Goal: Transaction & Acquisition: Purchase product/service

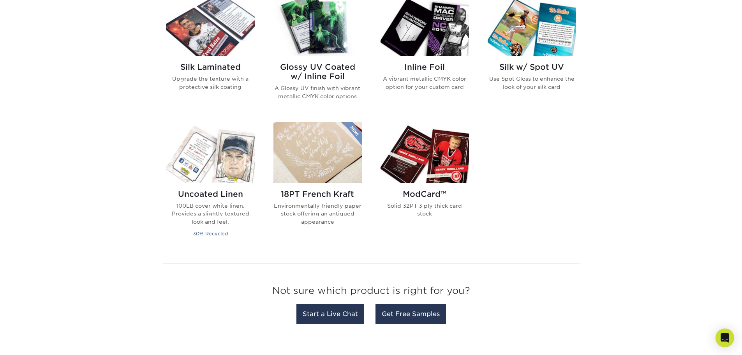
scroll to position [506, 0]
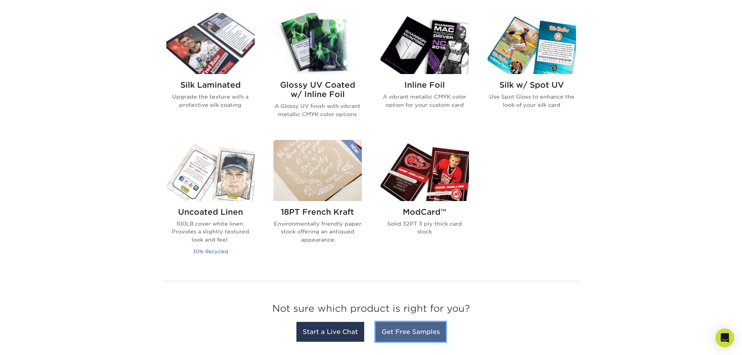
click at [411, 337] on link "Get Free Samples" at bounding box center [411, 332] width 71 height 20
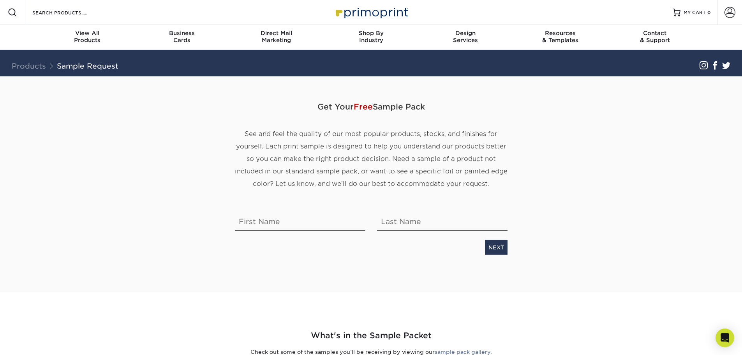
click at [287, 234] on div "Get Your Free Sample Pack See and feel the quality of our most popular products…" at bounding box center [371, 175] width 284 height 160
click at [294, 226] on input "text" at bounding box center [300, 220] width 130 height 22
type input "Daniel"
type input "Perez"
click at [502, 243] on link "NEXT" at bounding box center [496, 247] width 23 height 15
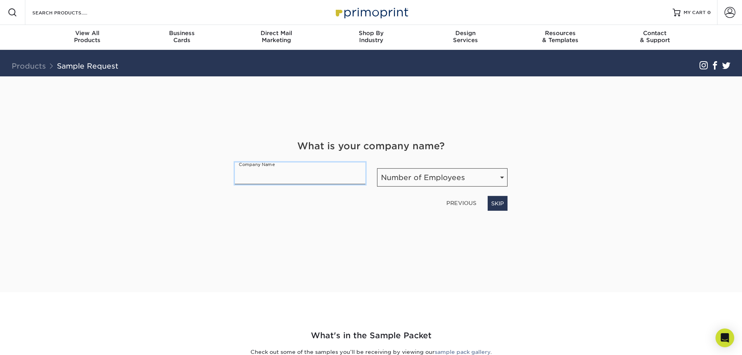
click at [309, 179] on input "text" at bounding box center [300, 173] width 130 height 22
type input "Perez"
click at [421, 181] on select "Number of Employees Self-employed 1-10 employees 11-50 employees 51-200 employe…" at bounding box center [442, 177] width 130 height 18
select select "Self-employed"
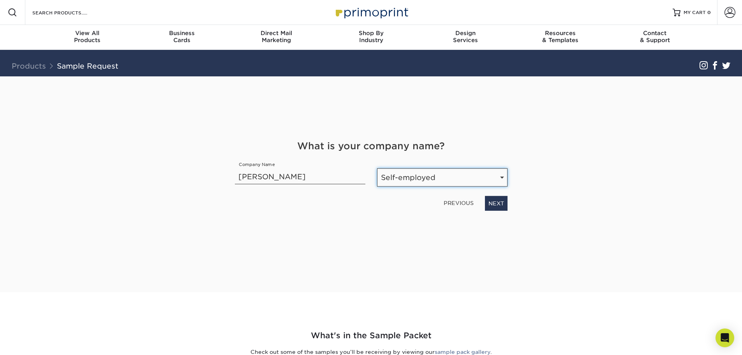
click at [377, 168] on select "Number of Employees Self-employed 1-10 employees 11-50 employees 51-200 employe…" at bounding box center [442, 177] width 130 height 18
click at [289, 176] on input "Perez" at bounding box center [300, 173] width 130 height 22
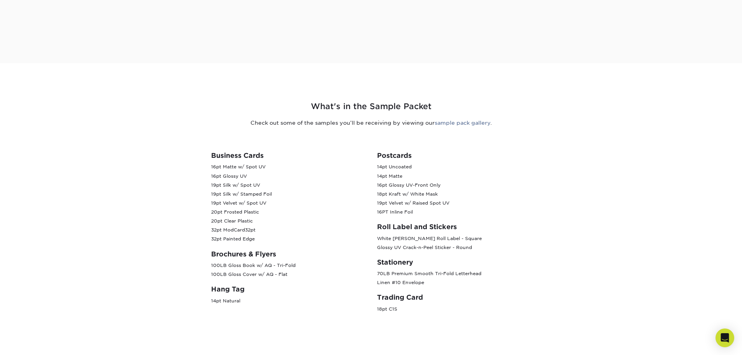
scroll to position [234, 0]
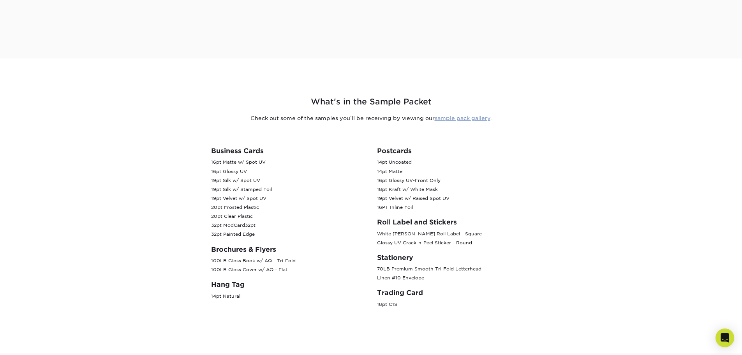
click at [449, 118] on link "sample pack gallery" at bounding box center [463, 118] width 56 height 6
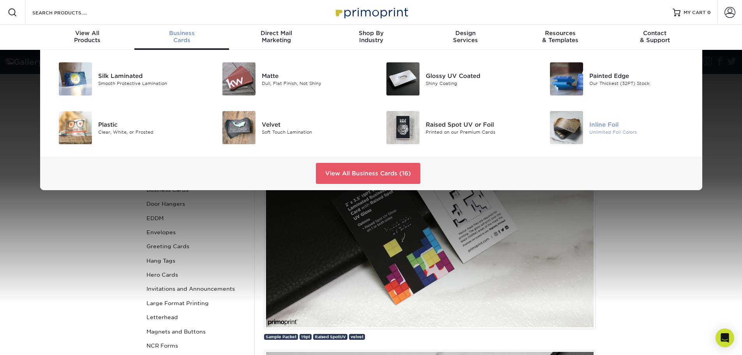
click at [578, 127] on img at bounding box center [566, 127] width 33 height 33
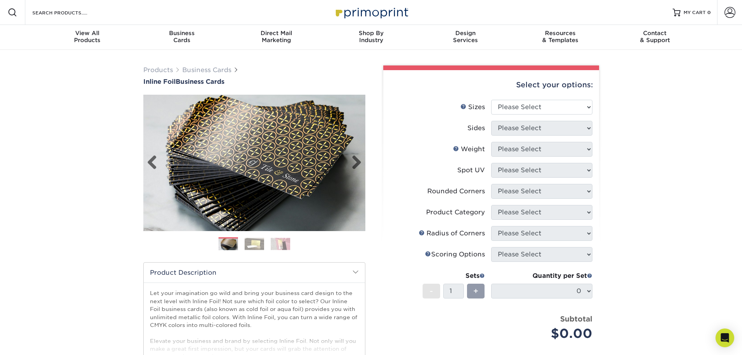
scroll to position [39, 0]
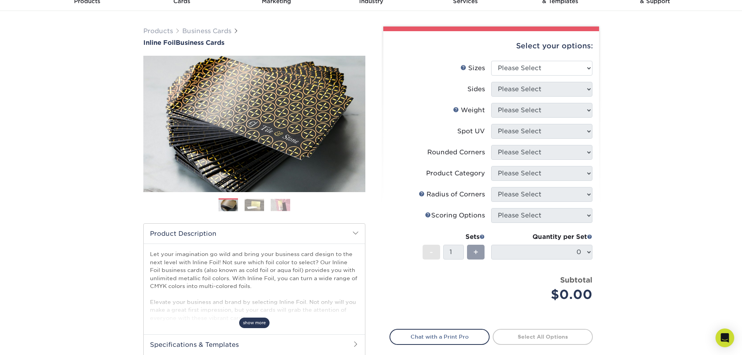
click at [262, 323] on span "show more" at bounding box center [254, 322] width 30 height 11
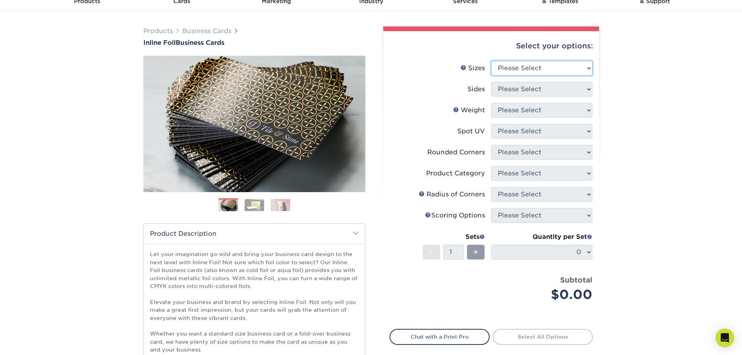
click at [551, 69] on select "Please Select 1.5" x 3.5" - Mini 1.75" x 3.5" - Mini 2" x 2" - Square 2" x 3" -…" at bounding box center [541, 68] width 101 height 15
select select "2.00x3.50"
click at [491, 61] on select "Please Select 1.5" x 3.5" - Mini 1.75" x 3.5" - Mini 2" x 2" - Square 2" x 3" -…" at bounding box center [541, 68] width 101 height 15
click at [555, 92] on select "Please Select Print Both Sides - Foil Back Only Print Both Sides - Foil Both Si…" at bounding box center [541, 89] width 101 height 15
select select "34527644-b4fd-4ffb-9092-1318eefcd9d9"
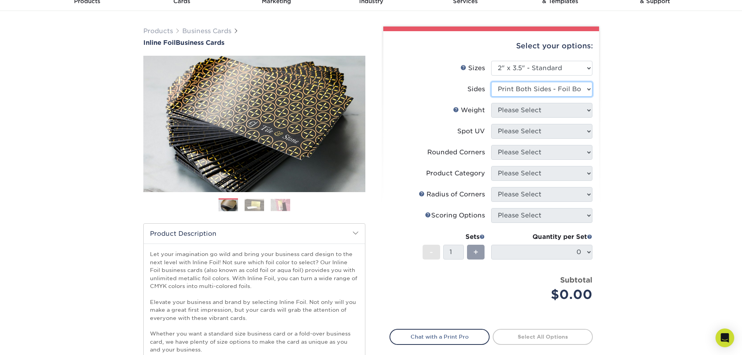
click at [491, 82] on select "Please Select Print Both Sides - Foil Back Only Print Both Sides - Foil Both Si…" at bounding box center [541, 89] width 101 height 15
click at [545, 112] on select "Please Select 16PT" at bounding box center [541, 110] width 101 height 15
select select "16PT"
click at [491, 103] on select "Please Select 16PT" at bounding box center [541, 110] width 101 height 15
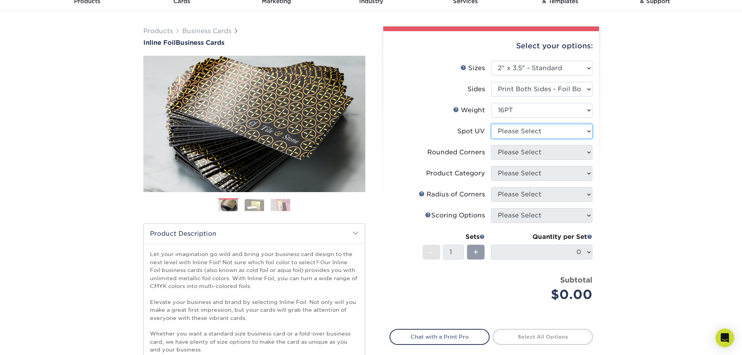
click at [547, 124] on select "Please Select No Spot UV Front and Back (Both Sides) Front Only Back Only" at bounding box center [541, 131] width 101 height 15
select select "3"
click at [491, 124] on select "Please Select No Spot UV Front and Back (Both Sides) Front Only Back Only" at bounding box center [541, 131] width 101 height 15
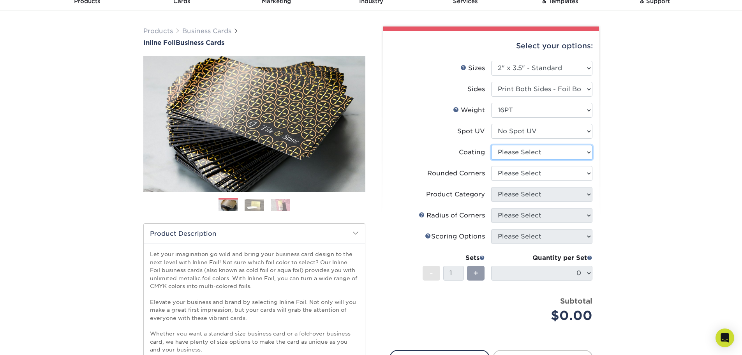
click at [545, 153] on select at bounding box center [541, 152] width 101 height 15
select select "1e8116af-acfc-44b1-83dc-8181aa338834"
click at [491, 145] on select at bounding box center [541, 152] width 101 height 15
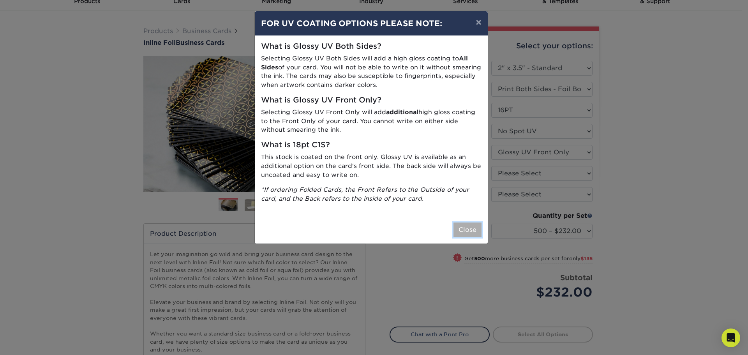
click at [476, 236] on button "Close" at bounding box center [467, 229] width 28 height 15
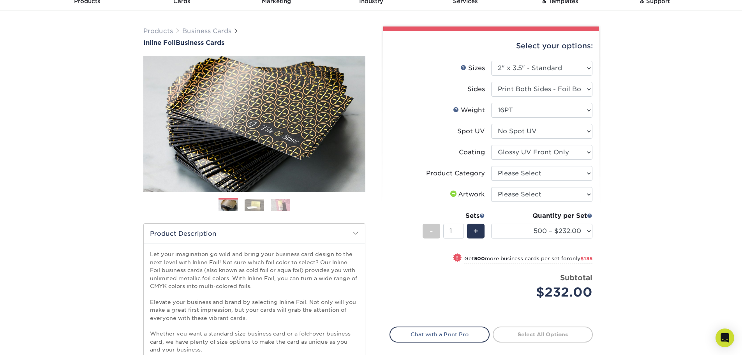
click at [541, 161] on li "Coating" at bounding box center [491, 155] width 203 height 21
click at [536, 154] on select at bounding box center [541, 152] width 101 height 15
click at [689, 164] on div "Products Business Cards Inline Foil Business Cards Previous Next" at bounding box center [371, 280] width 742 height 539
click at [535, 175] on select "Please Select Business Cards" at bounding box center [541, 173] width 101 height 15
click at [623, 161] on div "Products Business Cards Inline Foil Business Cards Previous Next" at bounding box center [371, 280] width 742 height 539
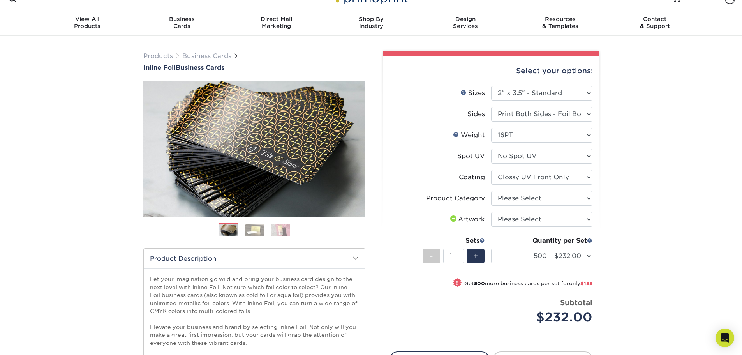
scroll to position [0, 0]
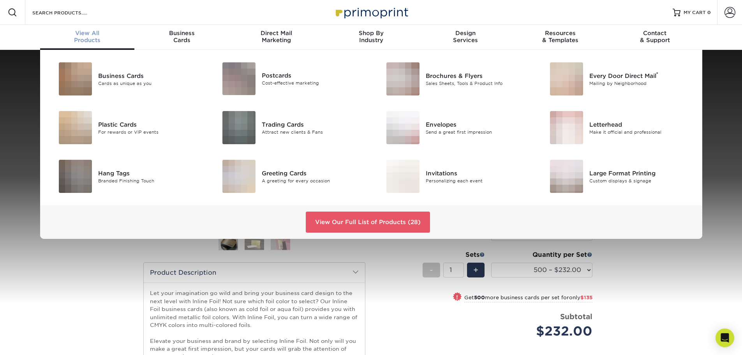
click at [88, 39] on div "View All Products" at bounding box center [87, 37] width 95 height 14
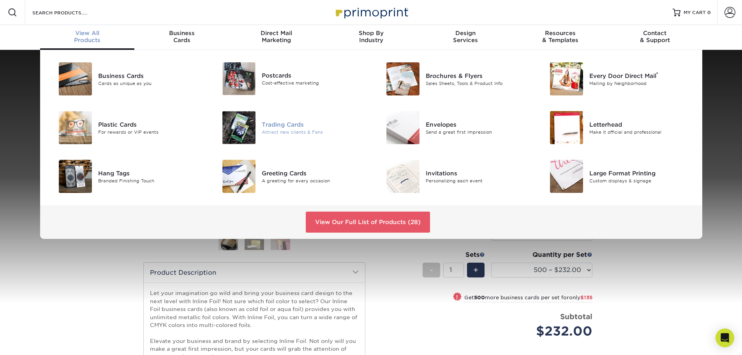
click at [273, 126] on div "Trading Cards" at bounding box center [313, 124] width 103 height 9
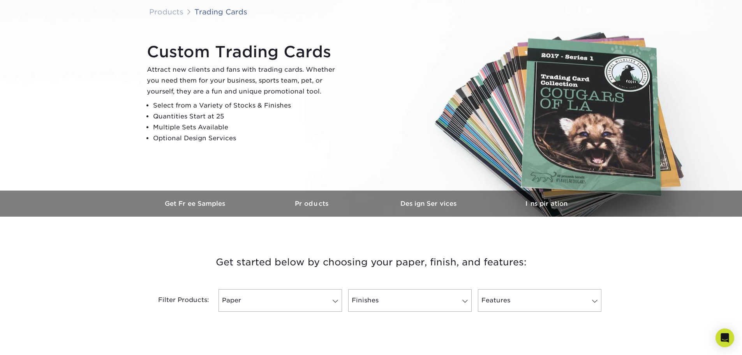
scroll to position [195, 0]
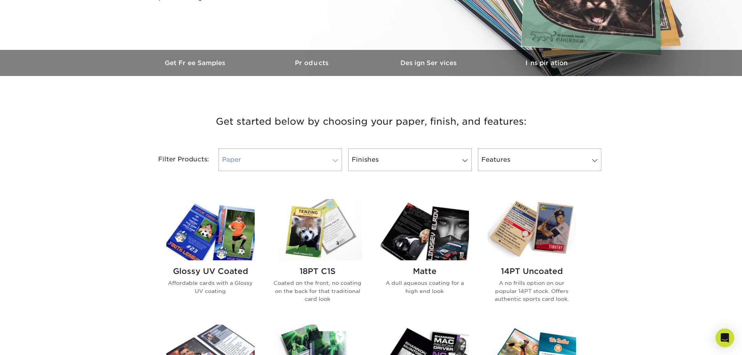
click at [290, 155] on link "Paper" at bounding box center [280, 159] width 123 height 23
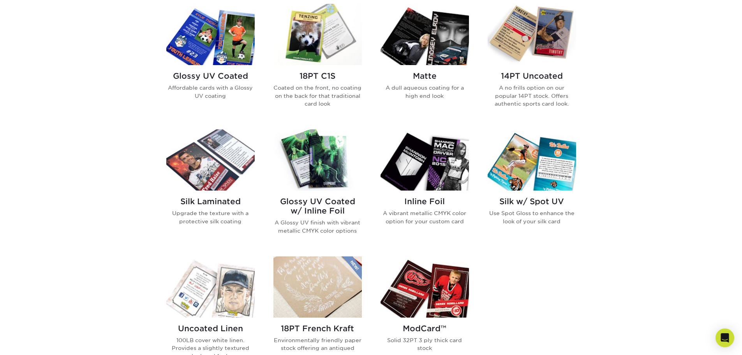
scroll to position [390, 0]
click at [330, 162] on img at bounding box center [317, 160] width 88 height 61
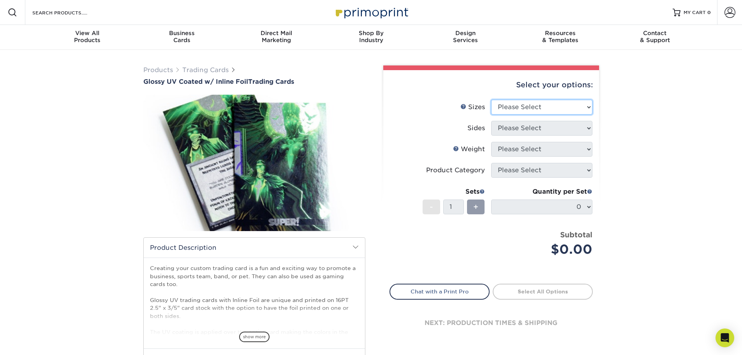
click at [573, 106] on select "Please Select 2.5" x 3.5"" at bounding box center [541, 107] width 101 height 15
select select "2.50x3.50"
click at [491, 100] on select "Please Select 2.5" x 3.5"" at bounding box center [541, 107] width 101 height 15
click at [543, 129] on select "Please Select Print Both Sides - Foil Back Only Print Both Sides - Foil Both Si…" at bounding box center [541, 128] width 101 height 15
select select "e9e9dfb3-fba1-4d60-972c-fd9ca5904d33"
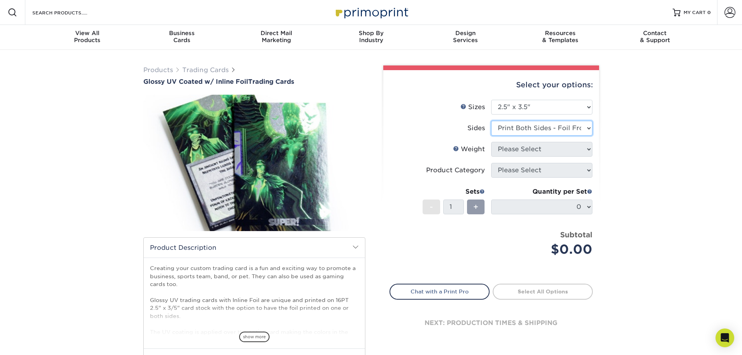
click at [491, 121] on select "Please Select Print Both Sides - Foil Back Only Print Both Sides - Foil Both Si…" at bounding box center [541, 128] width 101 height 15
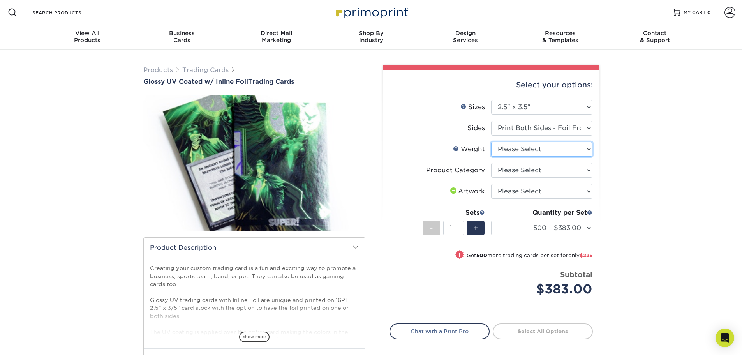
click at [566, 148] on select "Please Select 16PT" at bounding box center [541, 149] width 101 height 15
select select "16PT"
click at [491, 142] on select "Please Select 16PT" at bounding box center [541, 149] width 101 height 15
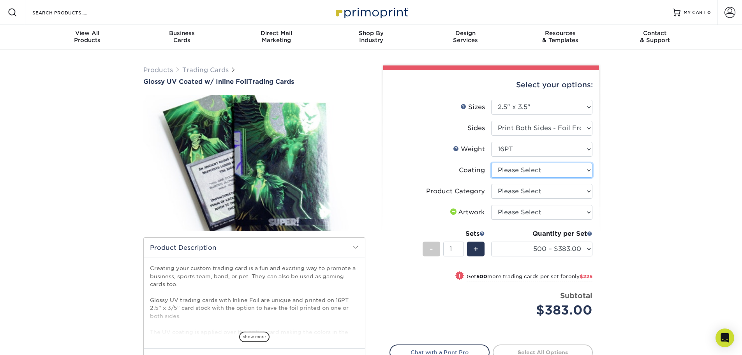
click at [568, 170] on select at bounding box center [541, 170] width 101 height 15
select select "ae367451-b2b8-45df-a344-0f05b6a12993"
click at [491, 163] on select at bounding box center [541, 170] width 101 height 15
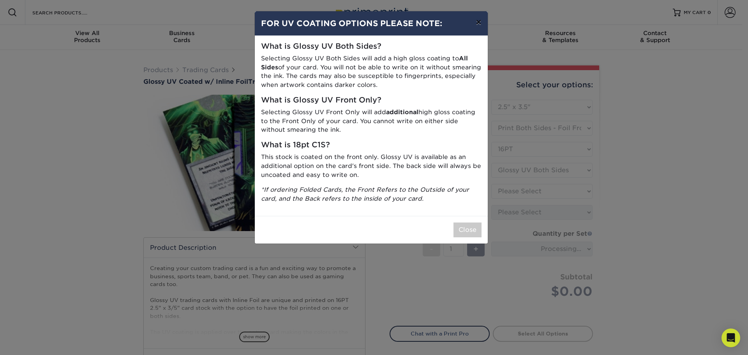
click at [480, 20] on button "×" at bounding box center [478, 22] width 18 height 22
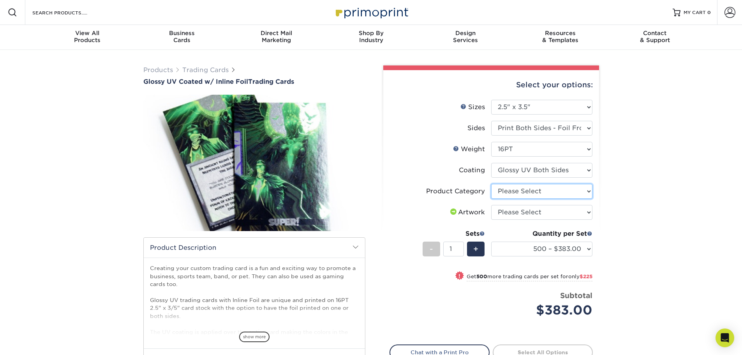
click at [557, 197] on select "Please Select Trading Cards" at bounding box center [541, 191] width 101 height 15
select select "c2f9bce9-36c2-409d-b101-c29d9d031e18"
click at [491, 184] on select "Please Select Trading Cards" at bounding box center [541, 191] width 101 height 15
click at [542, 210] on select "Please Select I will upload files I need a design - $100" at bounding box center [541, 212] width 101 height 15
select select "upload"
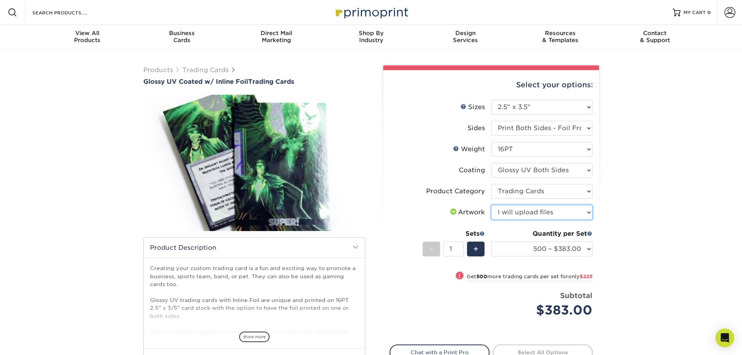
click at [491, 205] on select "Please Select I will upload files I need a design - $100" at bounding box center [541, 212] width 101 height 15
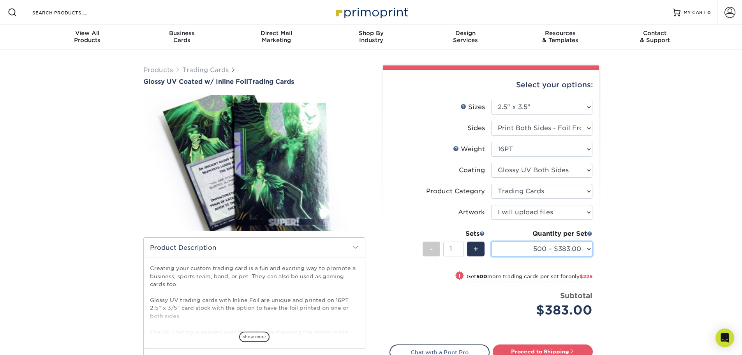
click at [558, 248] on select "500 – $383.00 1000 – $608.00 2500 – $883.00 5000 – $1252.00" at bounding box center [541, 249] width 101 height 15
click at [665, 234] on div "Products Trading Cards Glossy UV Coated w/ Inline Foil Trading Cards /" at bounding box center [371, 245] width 742 height 391
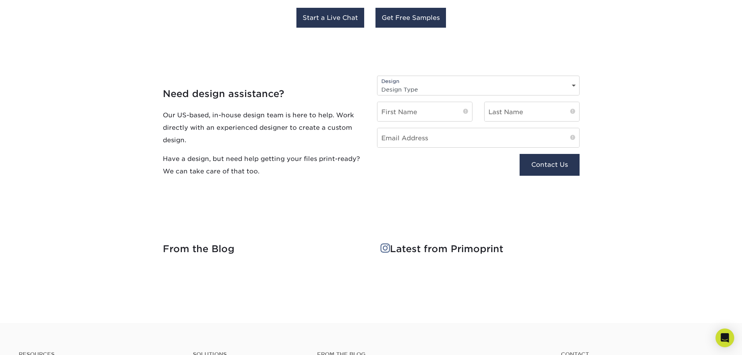
scroll to position [1013, 0]
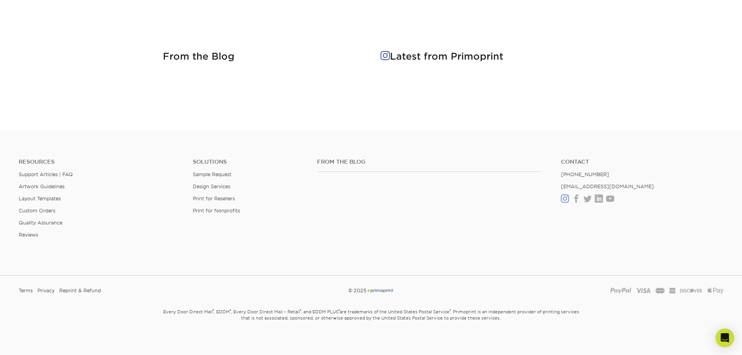
click at [564, 197] on link "Instagram" at bounding box center [565, 199] width 8 height 7
